Goal: Information Seeking & Learning: Learn about a topic

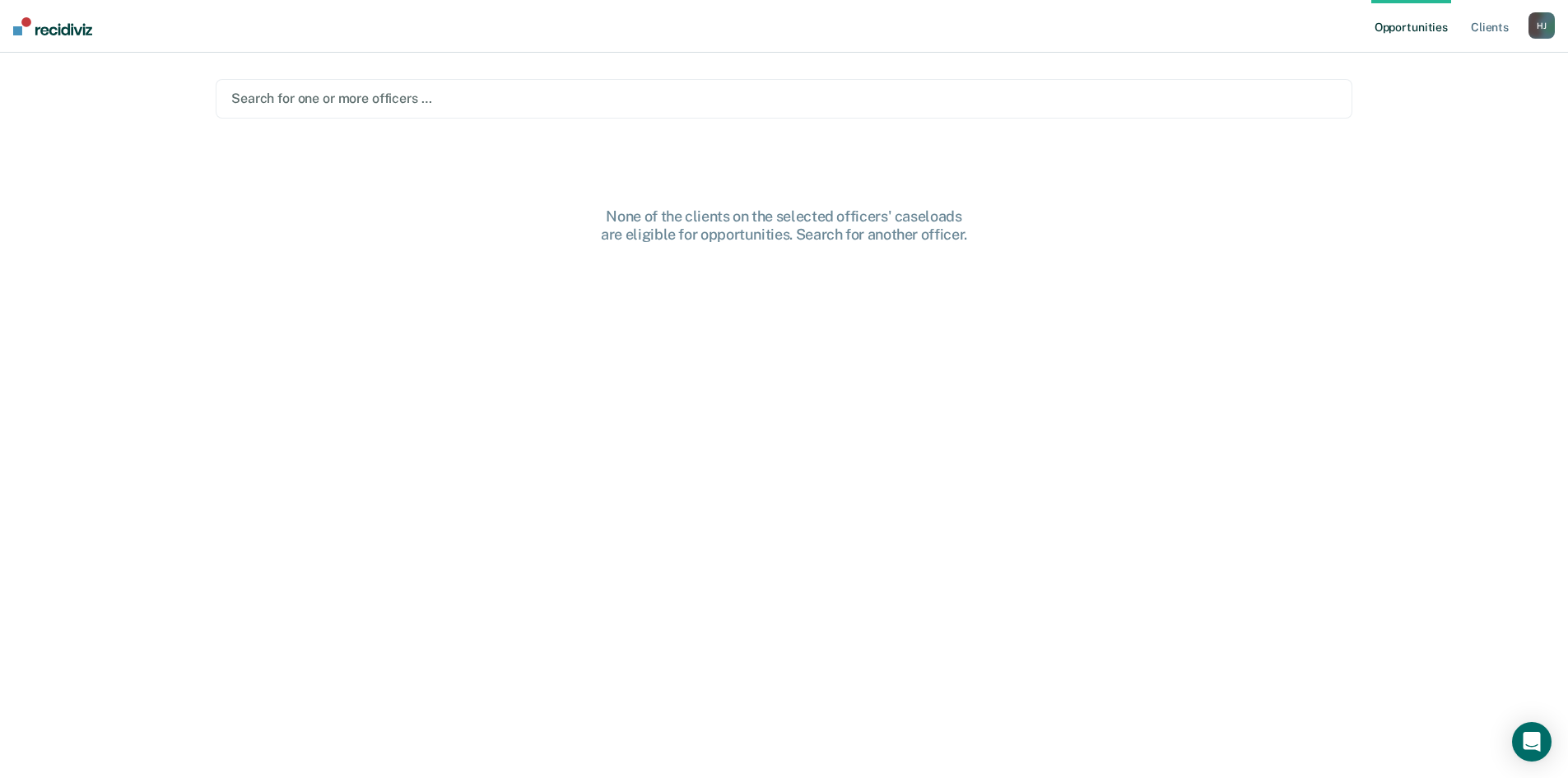
click at [535, 101] on div at bounding box center [784, 99] width 1105 height 19
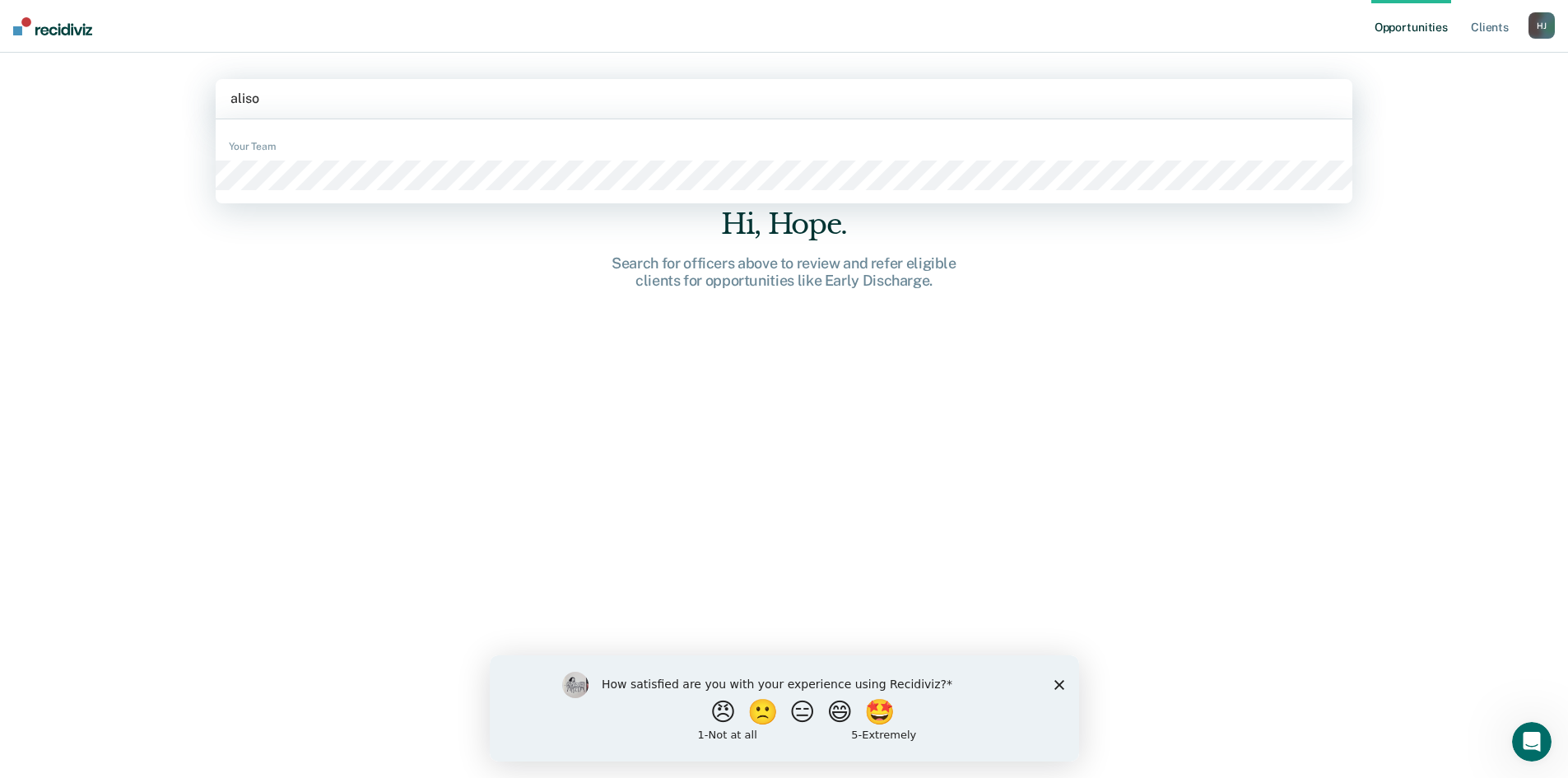
type input "alison"
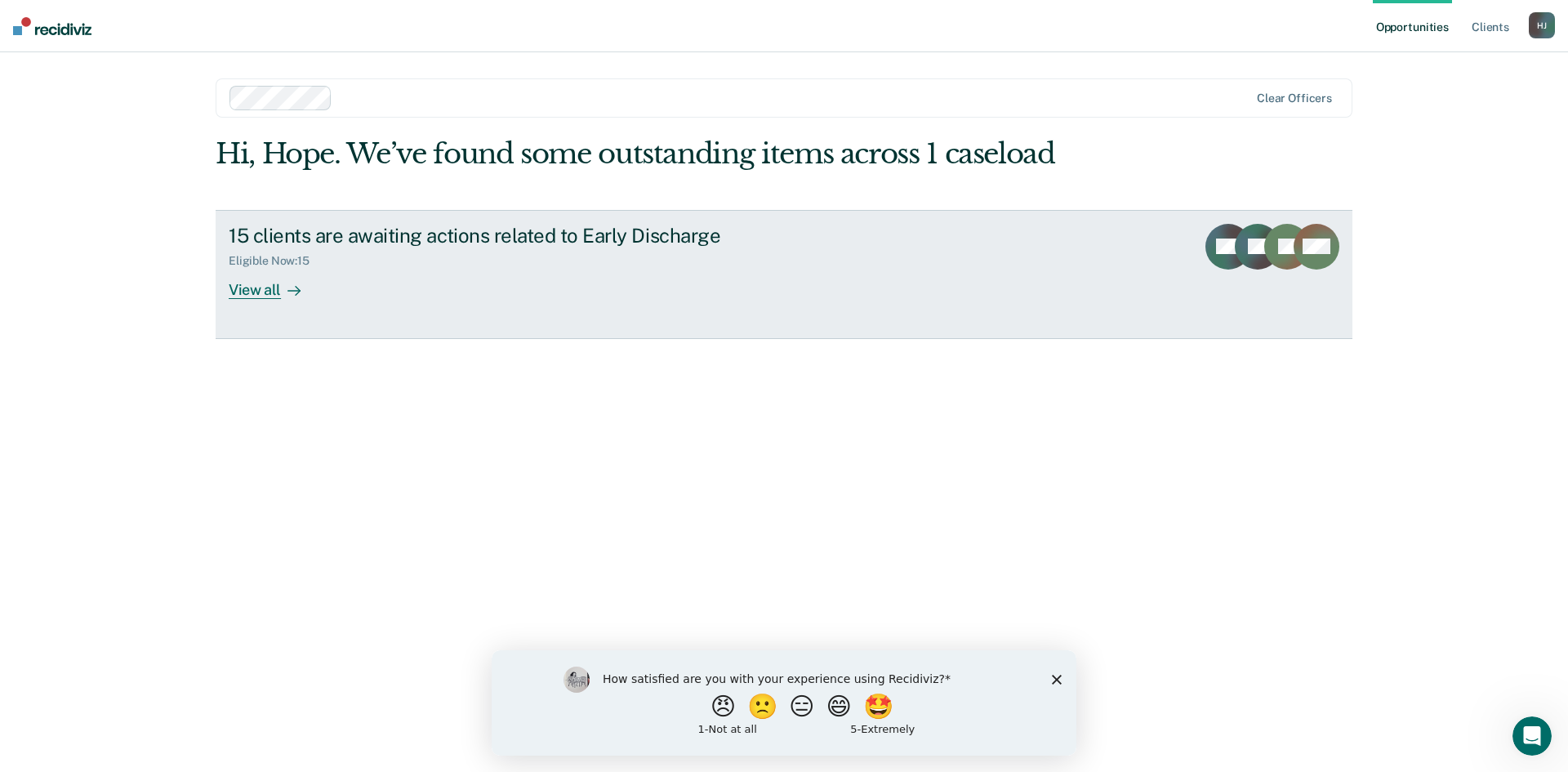
click at [287, 290] on div at bounding box center [290, 289] width 20 height 19
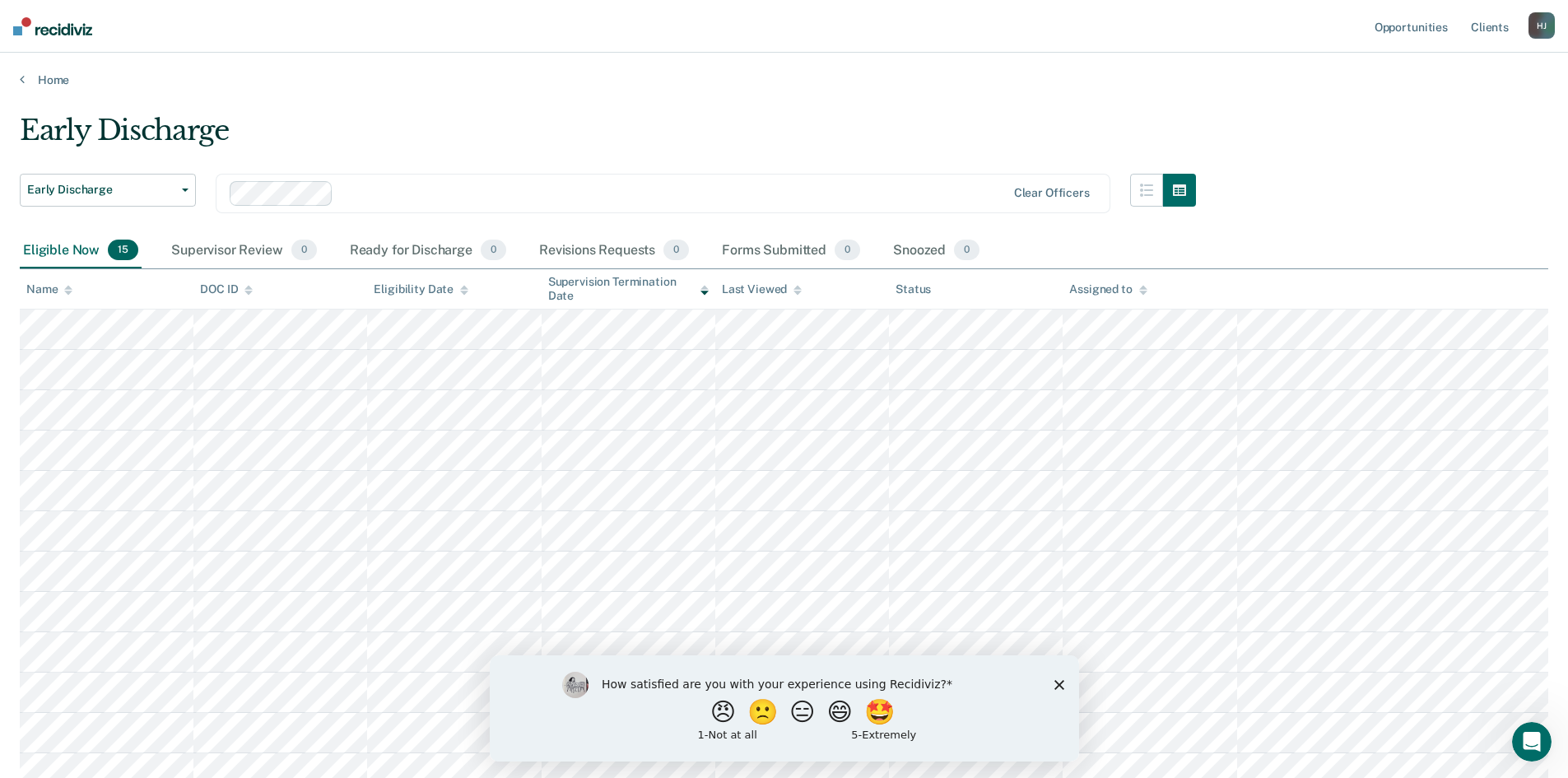
click at [1056, 687] on polygon "Close survey" at bounding box center [1058, 684] width 10 height 10
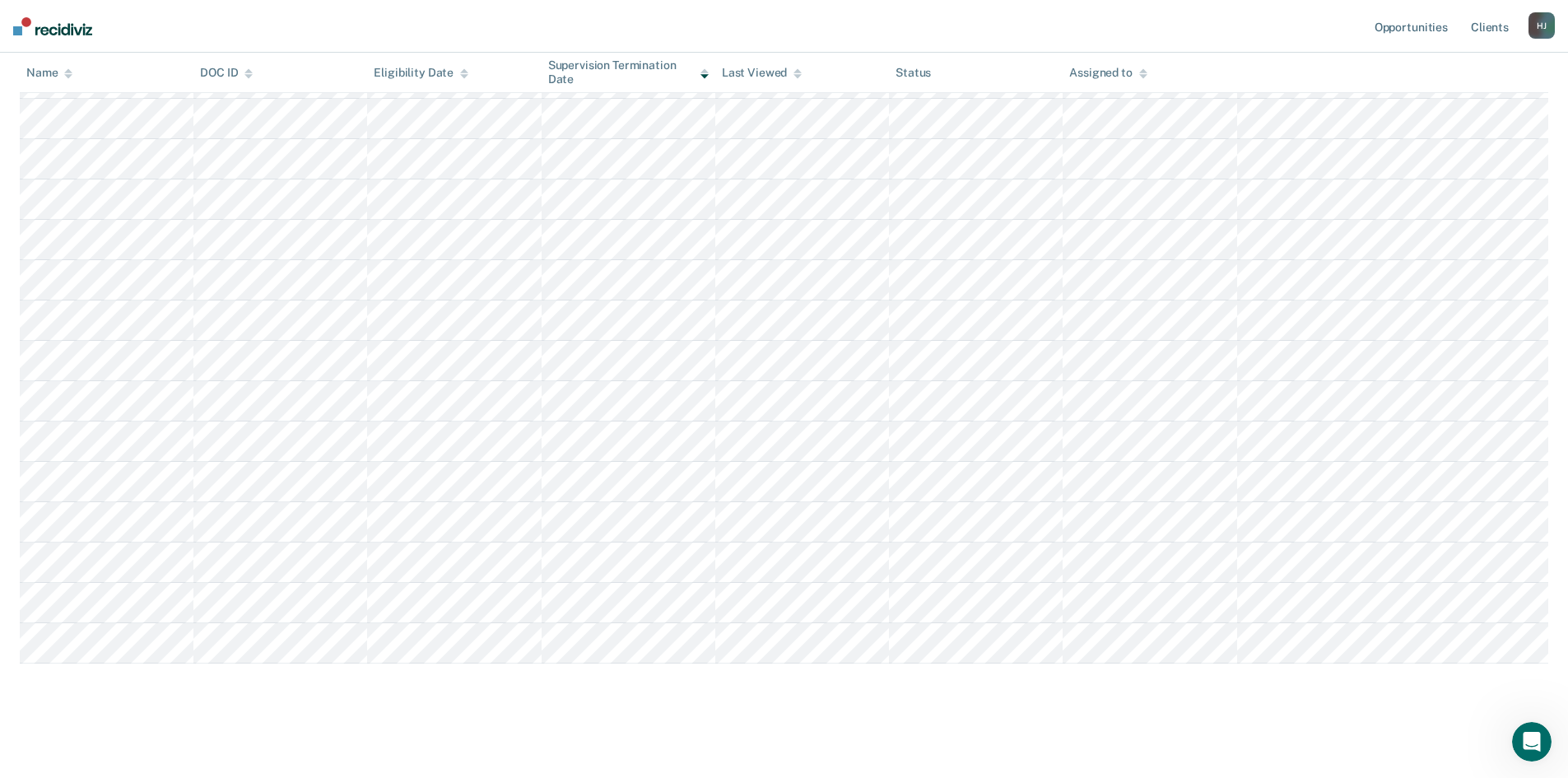
scroll to position [255, 0]
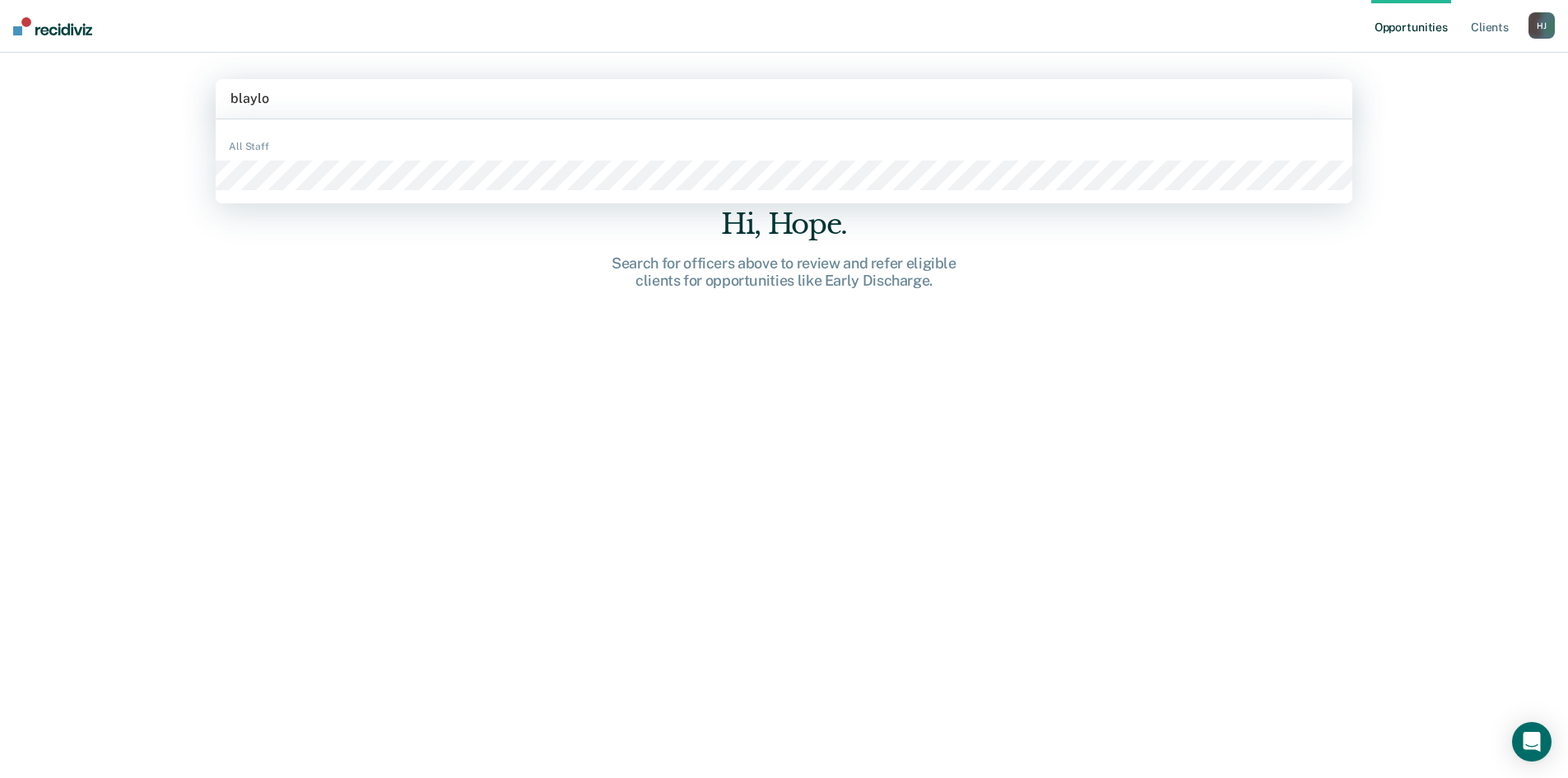
type input "blayloc"
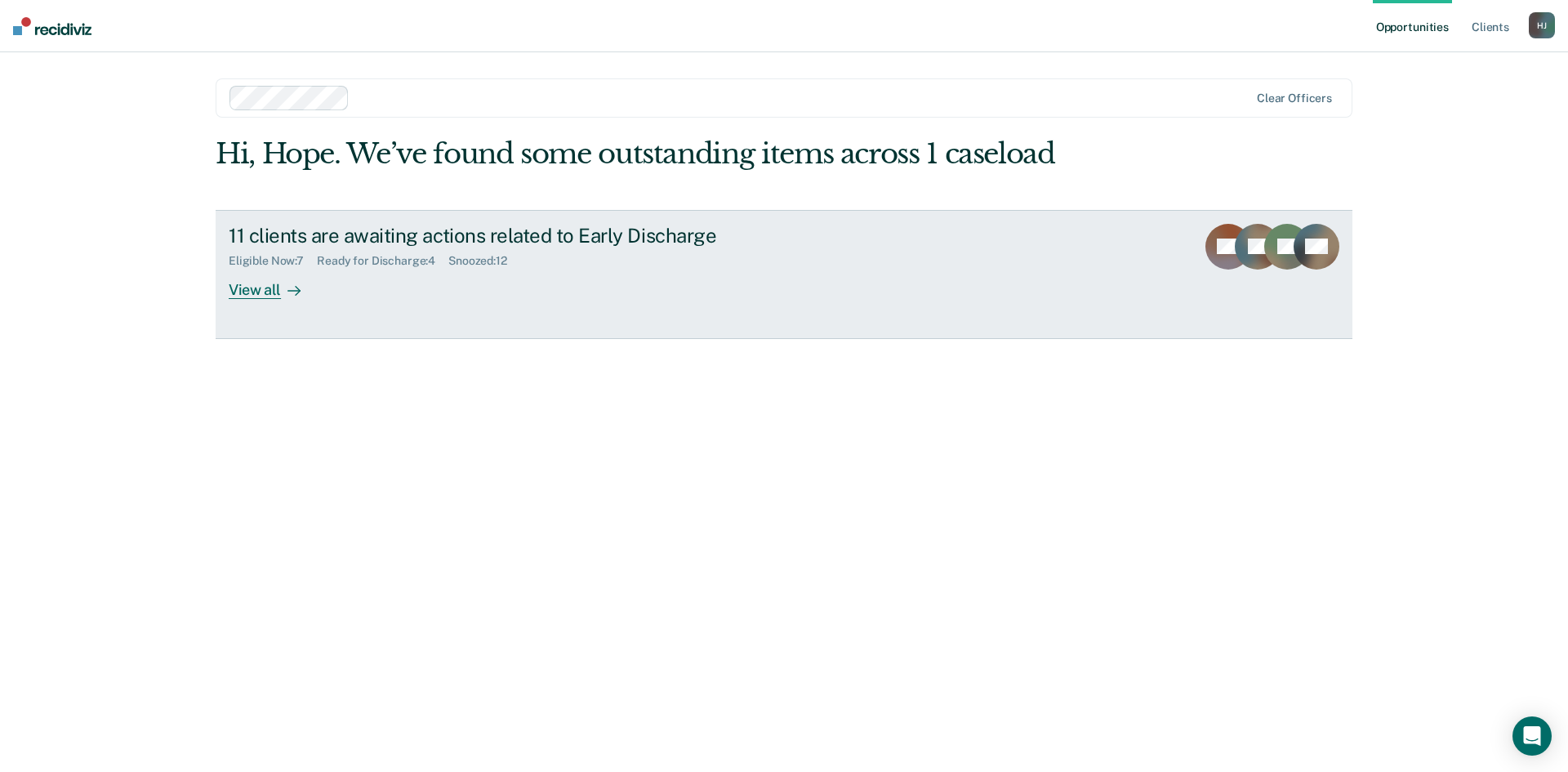
click at [268, 286] on div "View all" at bounding box center [274, 283] width 91 height 31
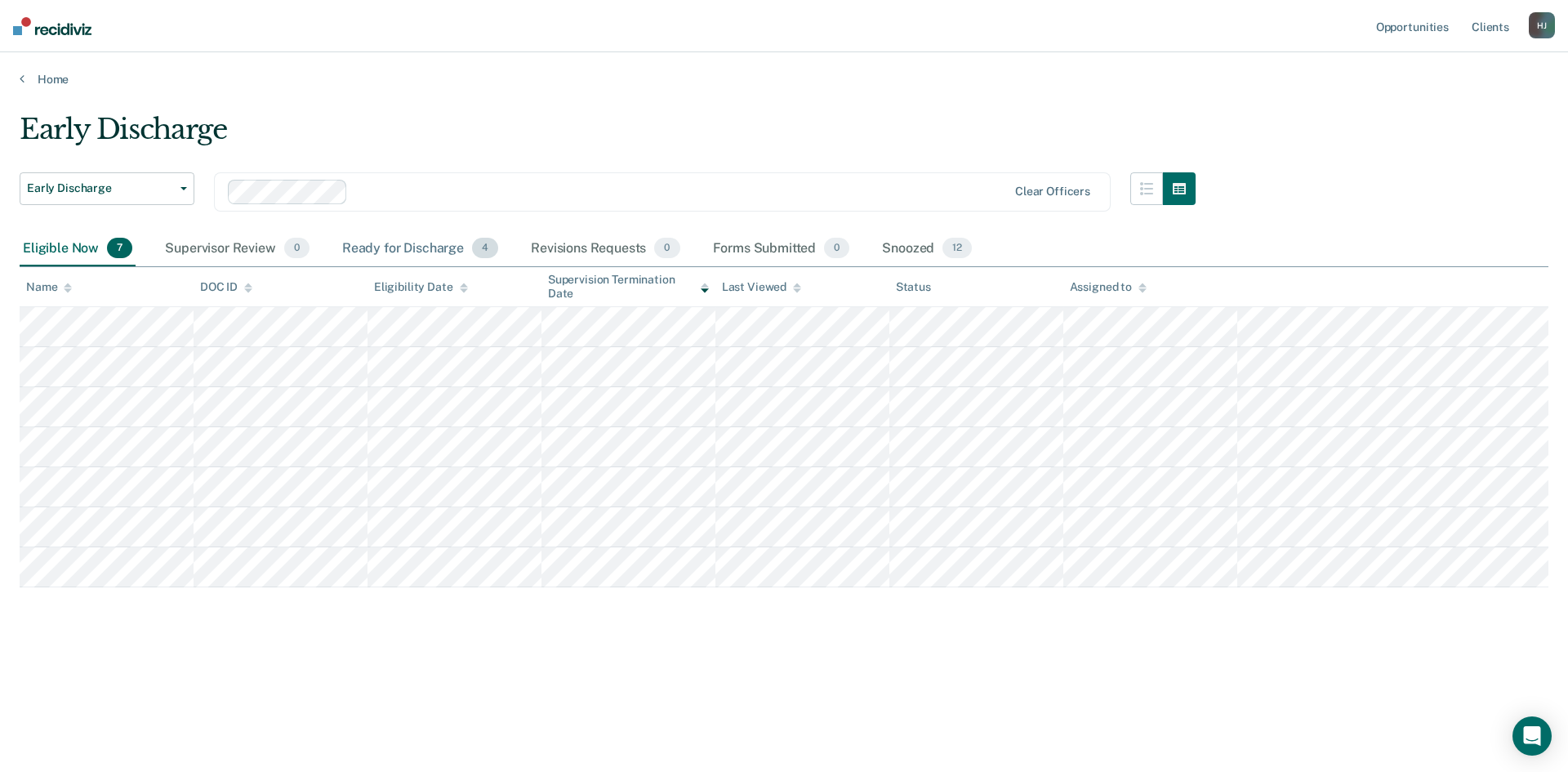
drag, startPoint x: 416, startPoint y: 238, endPoint x: 423, endPoint y: 244, distance: 9.2
click at [417, 240] on div "Ready for Discharge 4" at bounding box center [420, 249] width 163 height 36
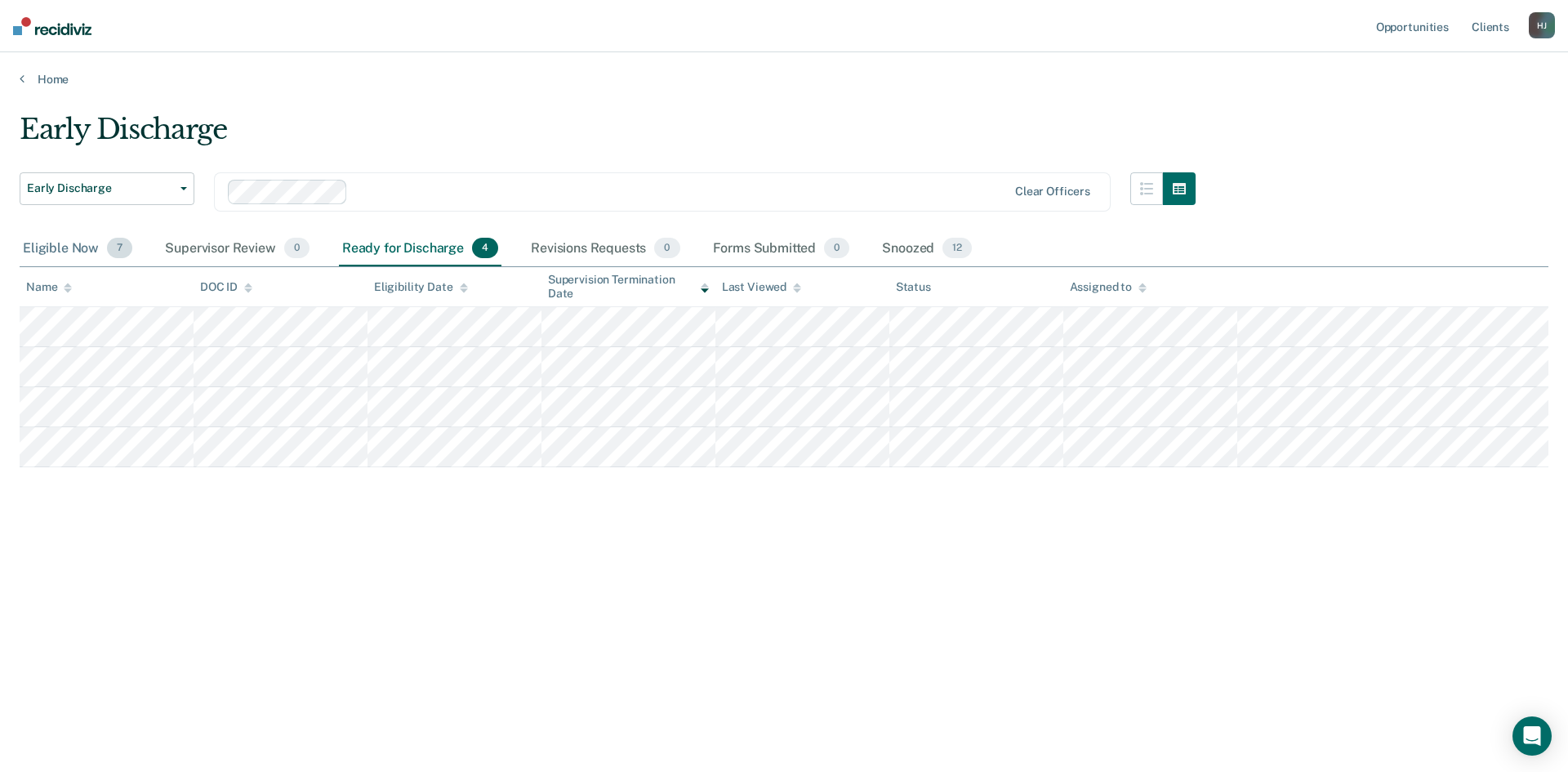
click at [54, 251] on div "Eligible Now 7" at bounding box center [78, 249] width 116 height 36
